Goal: Task Accomplishment & Management: Manage account settings

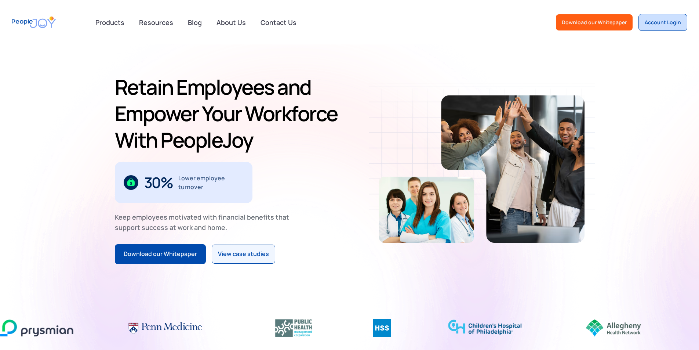
click at [671, 23] on div "Account Login" at bounding box center [663, 22] width 36 height 7
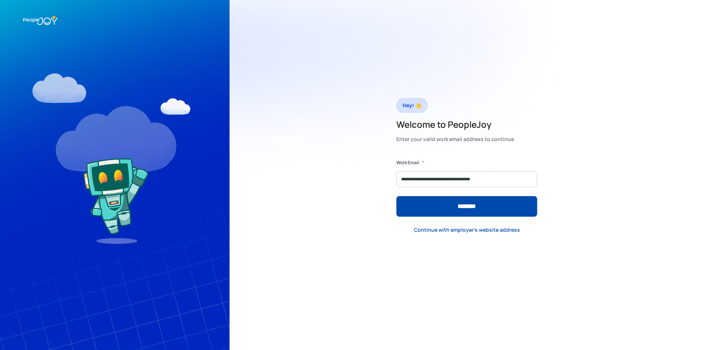
type input "**********"
click at [397, 196] on input "********" at bounding box center [467, 206] width 141 height 21
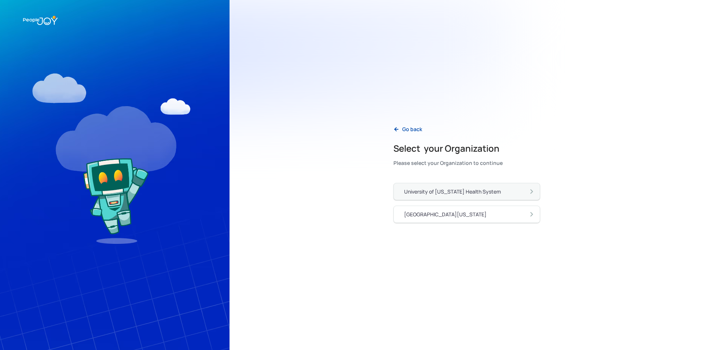
click at [458, 191] on div "University of [US_STATE] Health System" at bounding box center [452, 191] width 97 height 7
